Goal: Obtain resource: Download file/media

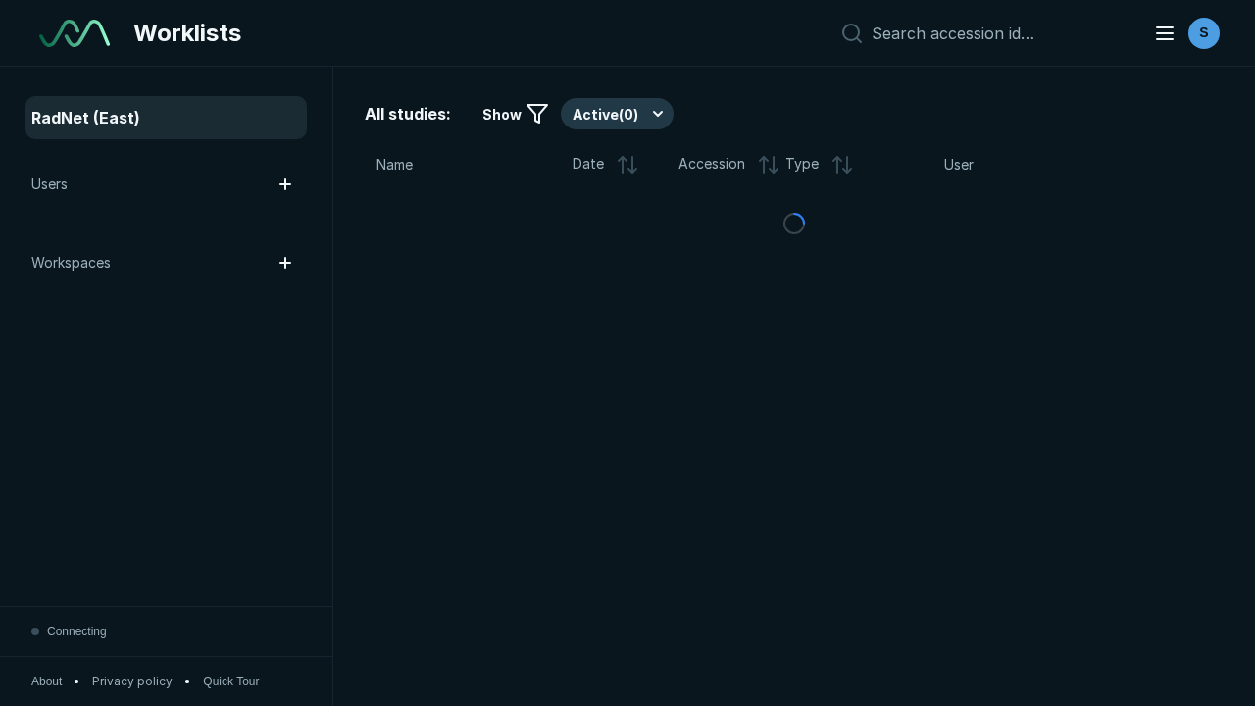
scroll to position [5355, 8169]
